Goal: Task Accomplishment & Management: Manage account settings

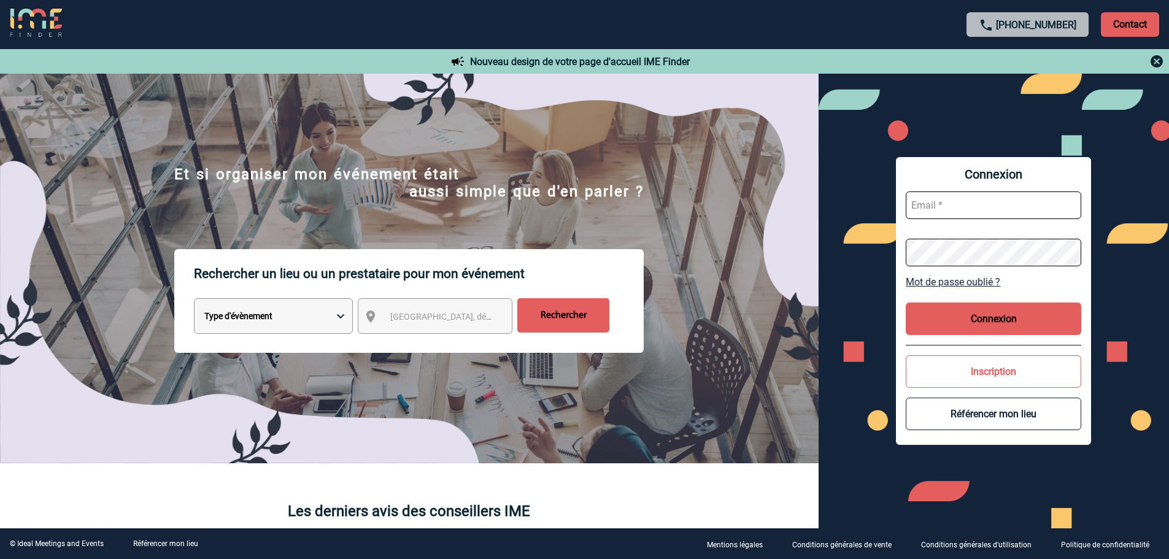
type input "[EMAIL_ADDRESS][DOMAIN_NAME]"
click at [971, 334] on button "Connexion" at bounding box center [993, 319] width 175 height 33
type input "[EMAIL_ADDRESS][DOMAIN_NAME]"
click at [995, 343] on div "Connexion fdelfondo@ime-groupe.com Mot de passe oublié ? Connexion Inscription …" at bounding box center [993, 301] width 195 height 288
click at [1018, 317] on button "Connexion" at bounding box center [993, 319] width 175 height 33
